Goal: Transaction & Acquisition: Register for event/course

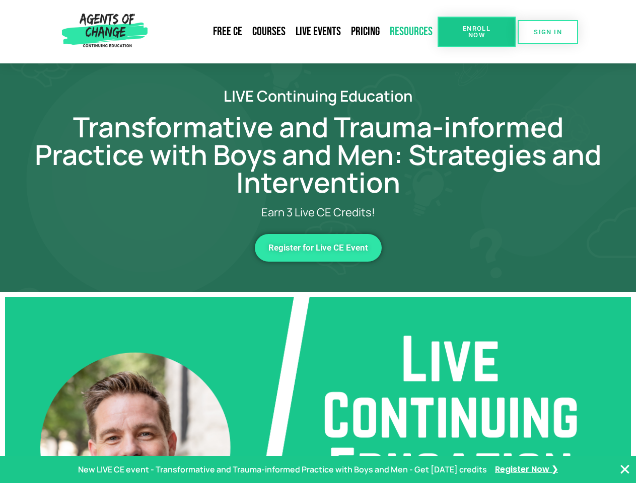
click at [411, 32] on link "Resources" at bounding box center [411, 31] width 53 height 23
click at [476, 32] on span "Enroll Now" at bounding box center [477, 31] width 46 height 13
click at [548, 32] on span "SIGN IN" at bounding box center [548, 32] width 28 height 7
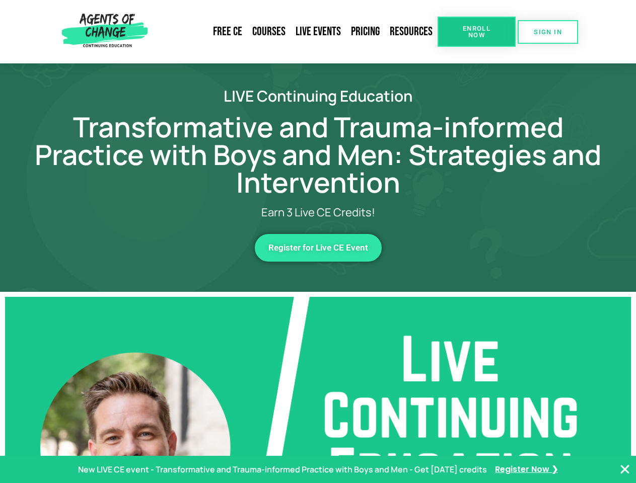
click at [318, 248] on span "Register for Live CE Event" at bounding box center [318, 248] width 100 height 9
click at [318, 470] on p "New LIVE CE event - Transformative and Trauma-informed Practice with Boys and M…" at bounding box center [282, 470] width 409 height 15
click at [625, 470] on icon "Close Banner" at bounding box center [625, 470] width 12 height 12
